Goal: Use online tool/utility

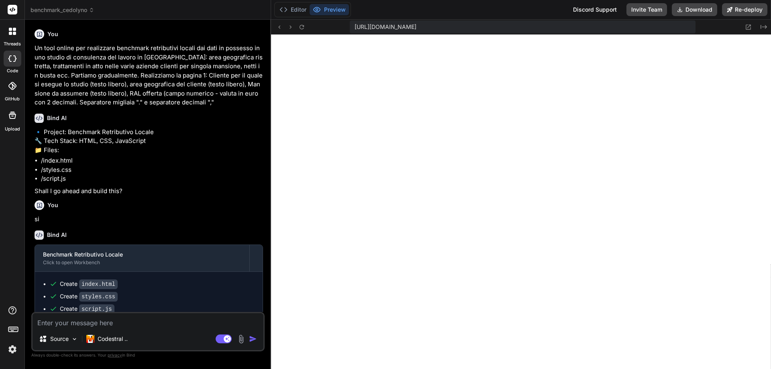
scroll to position [1366, 0]
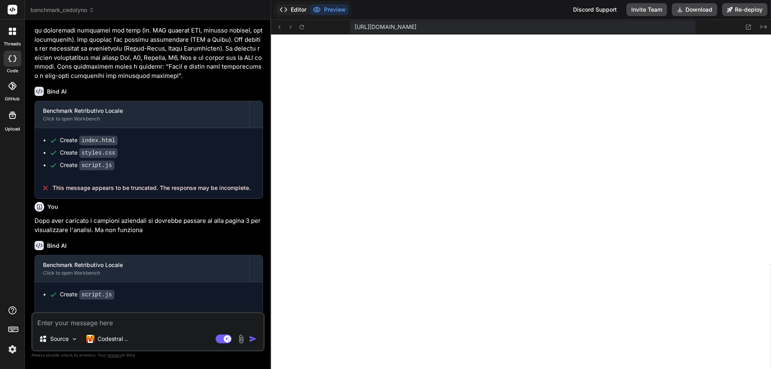
click at [296, 11] on button "Editor" at bounding box center [292, 9] width 33 height 11
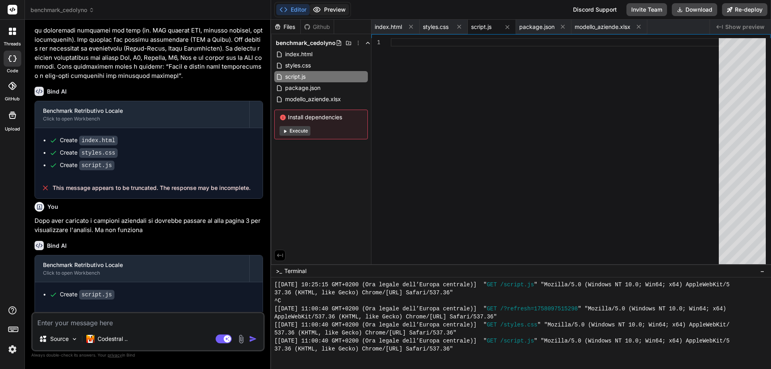
click at [329, 10] on button "Preview" at bounding box center [329, 9] width 39 height 11
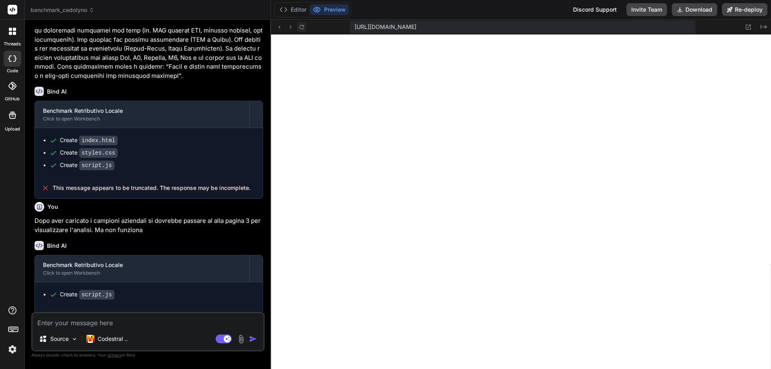
click at [304, 27] on icon at bounding box center [302, 27] width 7 height 7
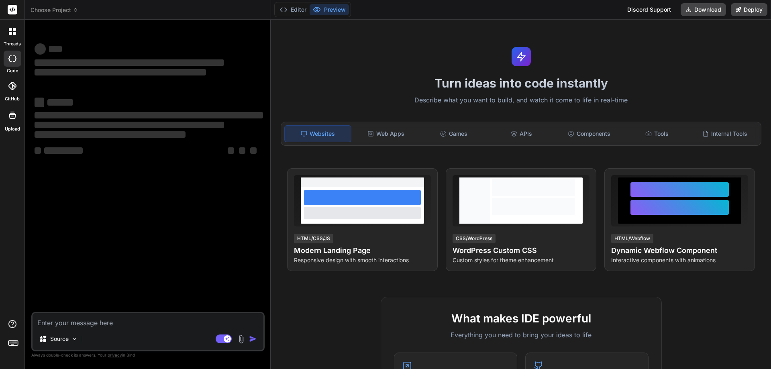
type textarea "x"
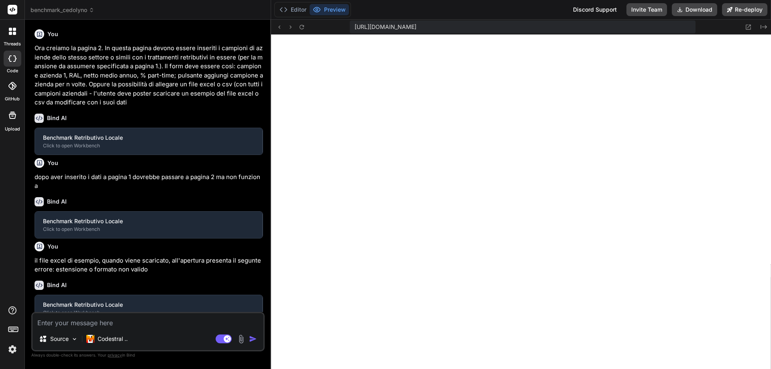
type textarea "x"
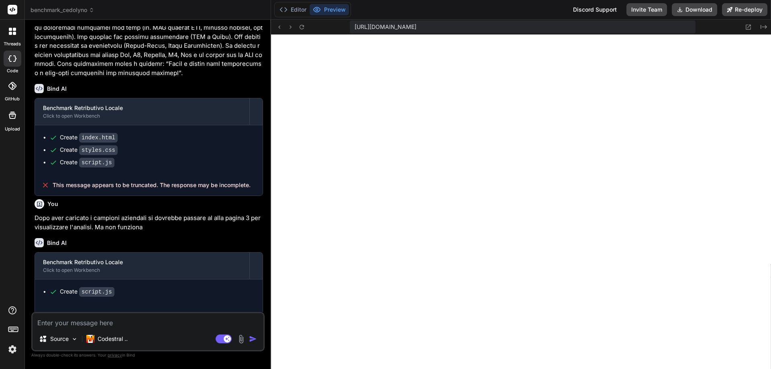
scroll to position [346, 0]
click at [301, 29] on icon at bounding box center [302, 27] width 7 height 7
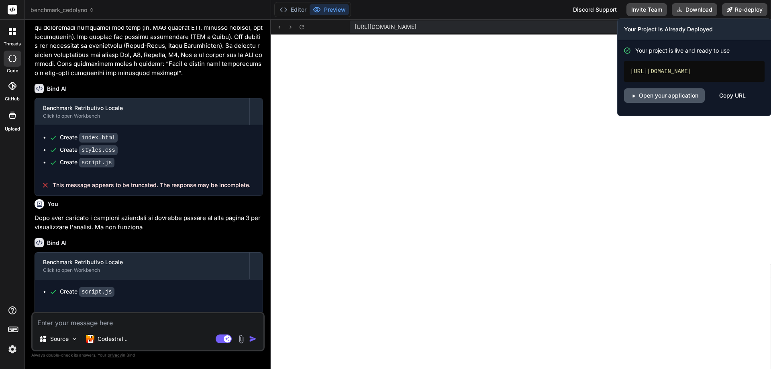
click at [634, 98] on icon at bounding box center [634, 96] width 6 height 6
